Goal: Transaction & Acquisition: Purchase product/service

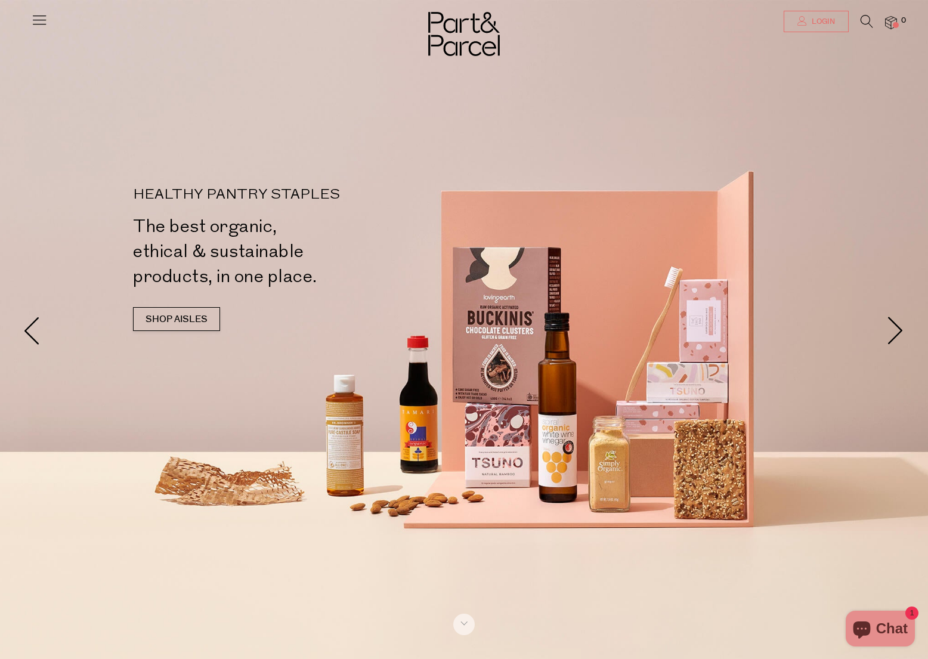
type input "[PERSON_NAME][EMAIL_ADDRESS][DOMAIN_NAME]"
click at [825, 24] on span "Login" at bounding box center [822, 22] width 26 height 10
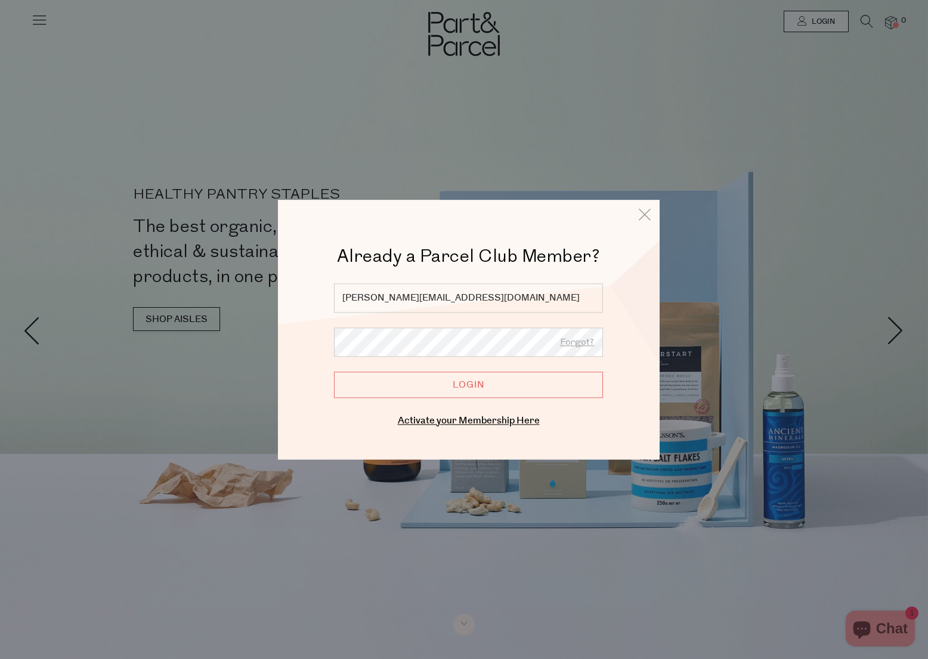
click at [466, 382] on input "Login" at bounding box center [468, 384] width 269 height 26
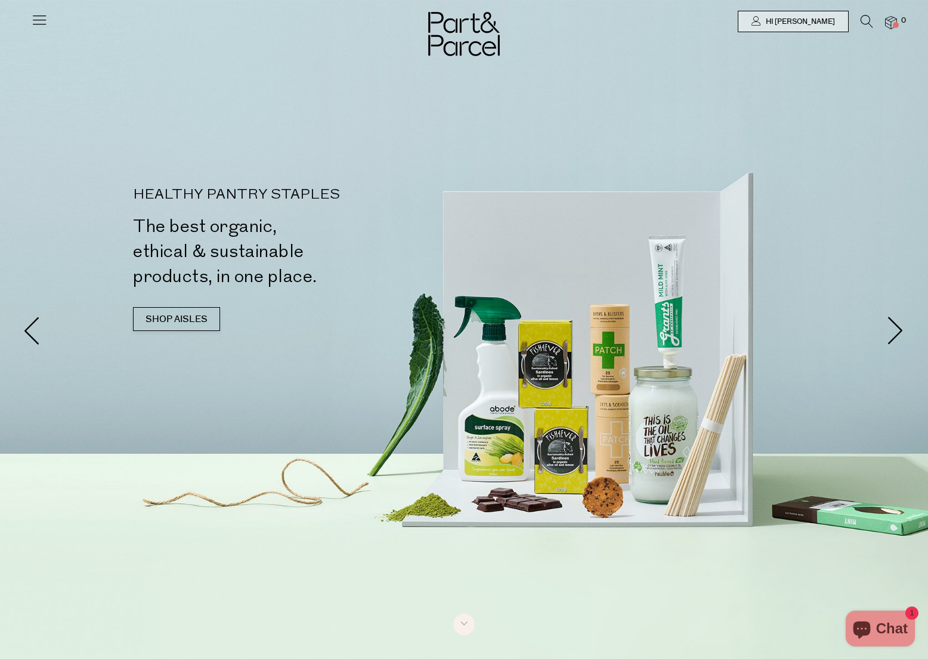
click at [180, 321] on div "Close dialog WOULD YOU LIKE $10 OFF YOUR FIRST ORDER? YES PLEASE NO THANKS Min …" at bounding box center [464, 329] width 928 height 659
click at [180, 321] on link "SHOP AISLES" at bounding box center [176, 319] width 87 height 24
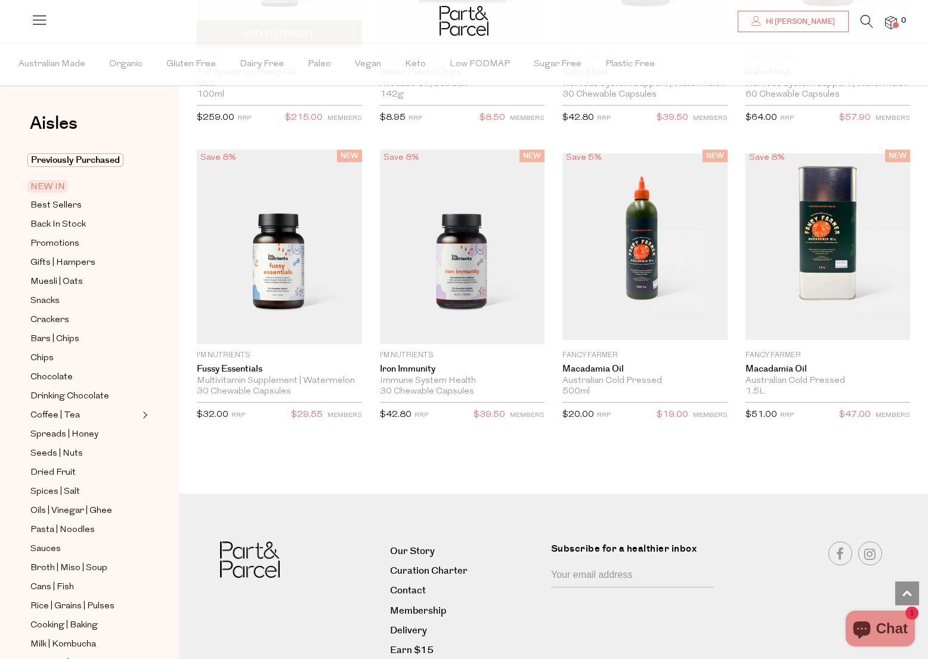
scroll to position [2100, 0]
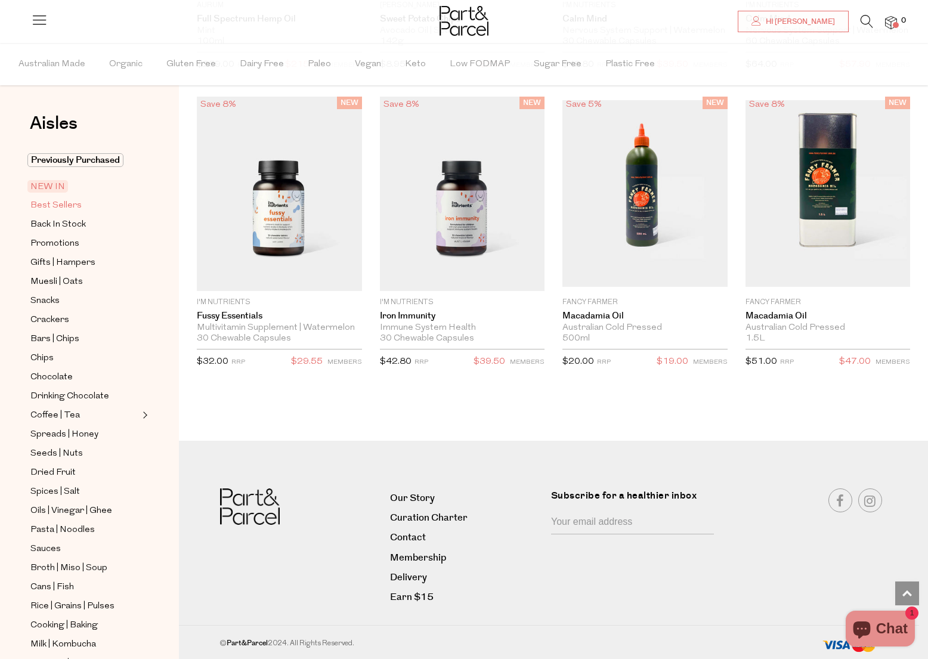
click at [76, 206] on span "Best Sellers" at bounding box center [55, 206] width 51 height 14
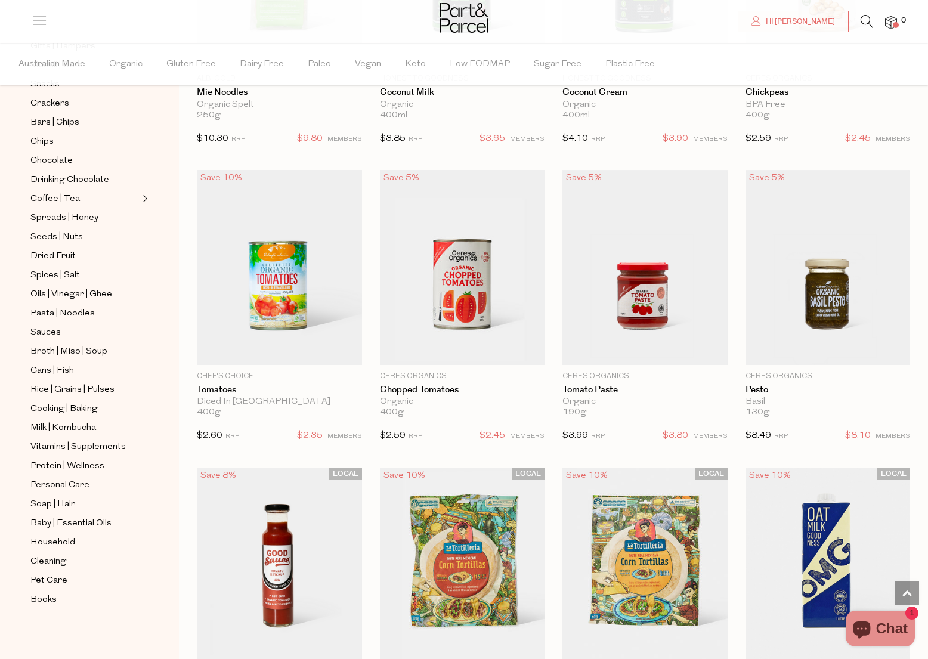
scroll to position [1798, 0]
